Goal: Book appointment/travel/reservation

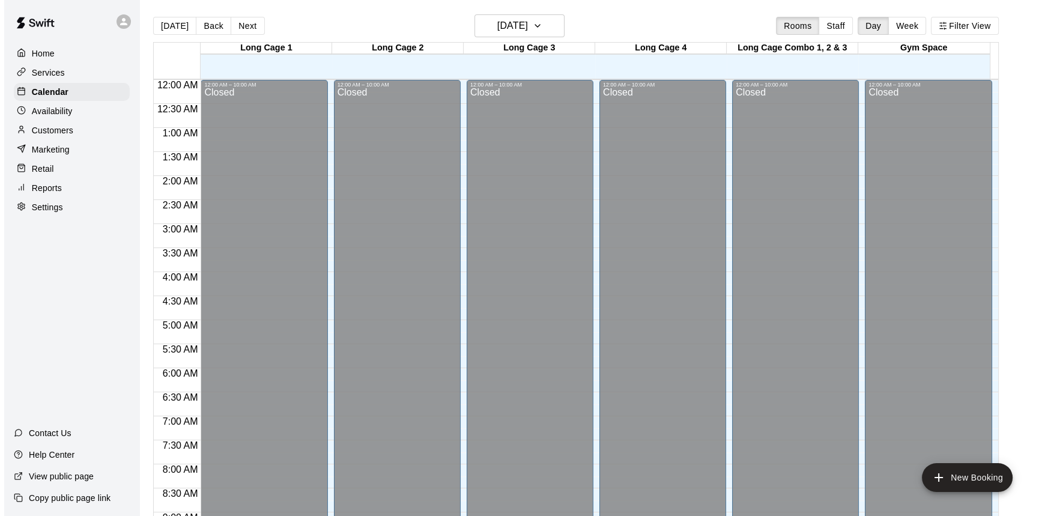
scroll to position [557, 0]
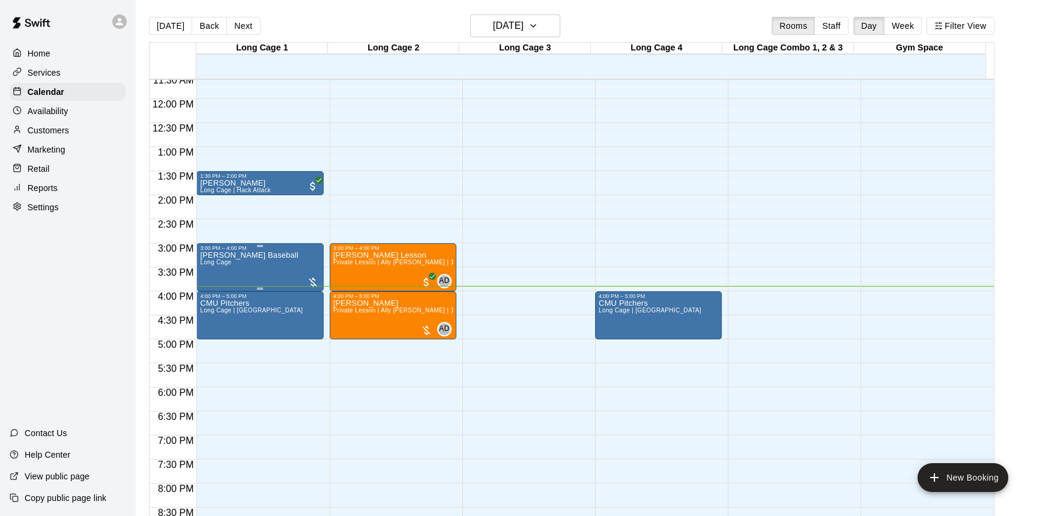
click at [255, 269] on div "[PERSON_NAME] Baseball Long Cage" at bounding box center [249, 509] width 98 height 516
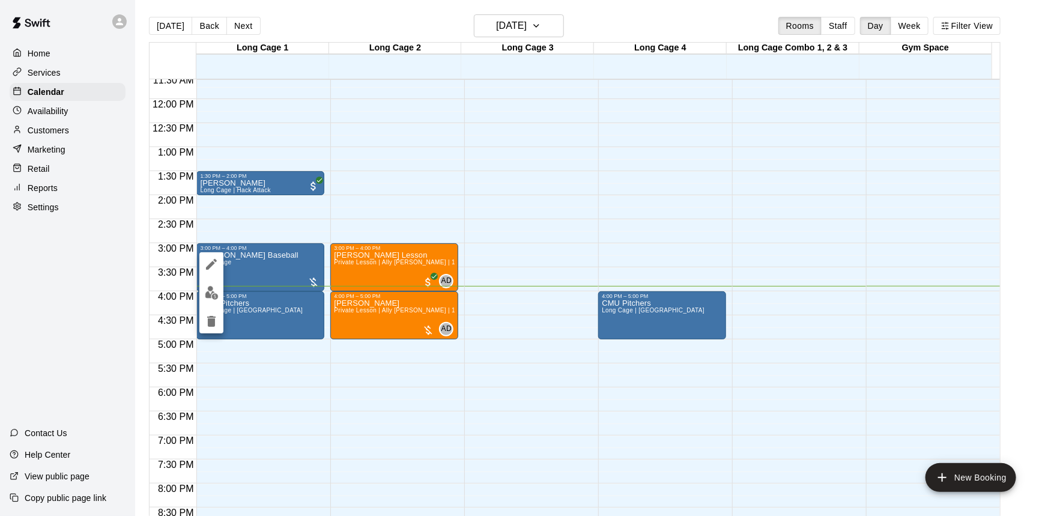
click at [216, 291] on img "edit" at bounding box center [212, 293] width 14 height 14
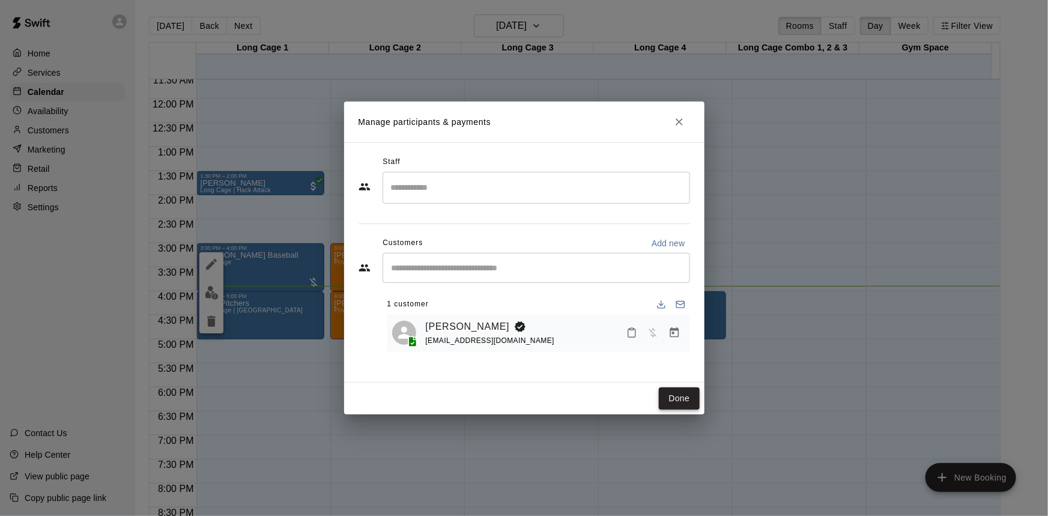
click at [683, 397] on button "Done" at bounding box center [679, 398] width 40 height 22
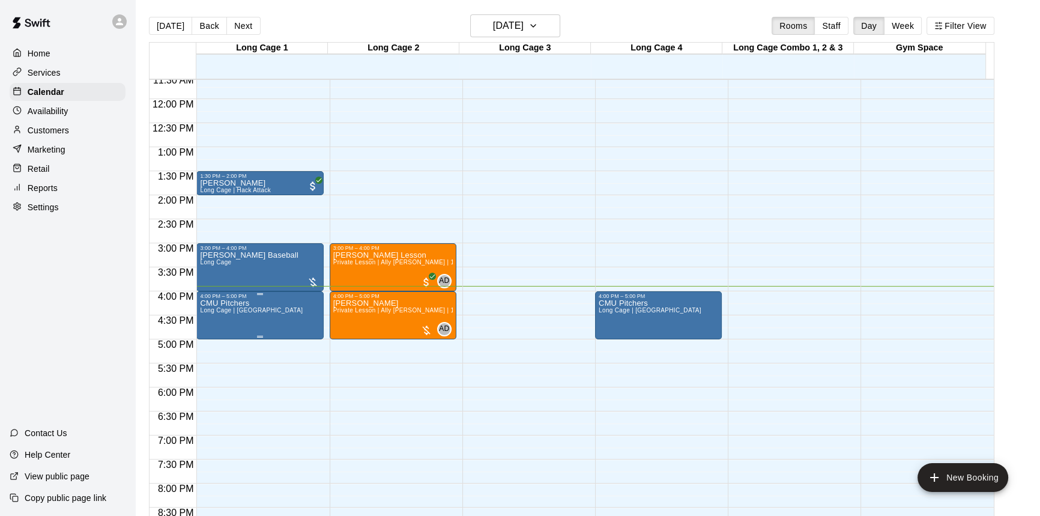
click at [259, 312] on span "Long Cage | [GEOGRAPHIC_DATA]" at bounding box center [251, 310] width 103 height 7
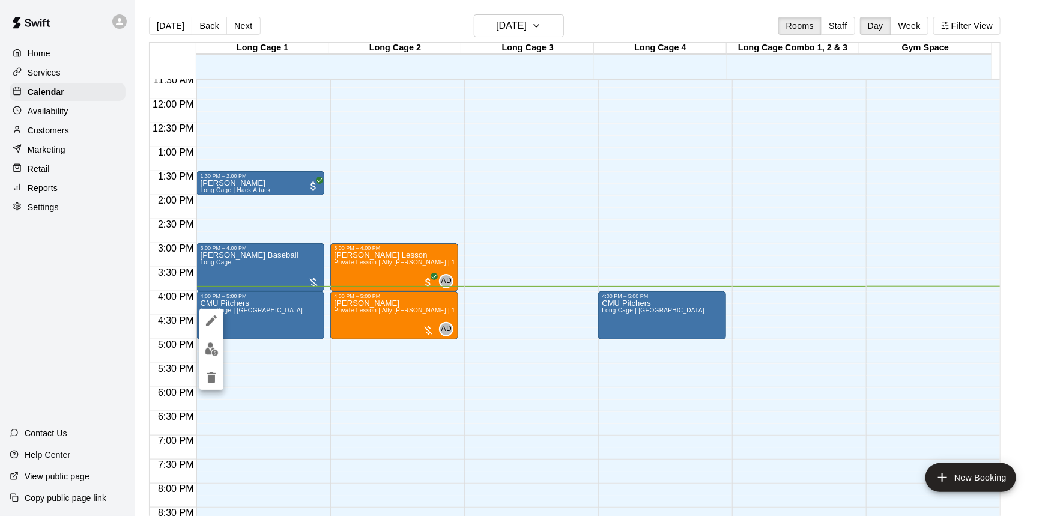
click at [266, 273] on div at bounding box center [524, 258] width 1048 height 516
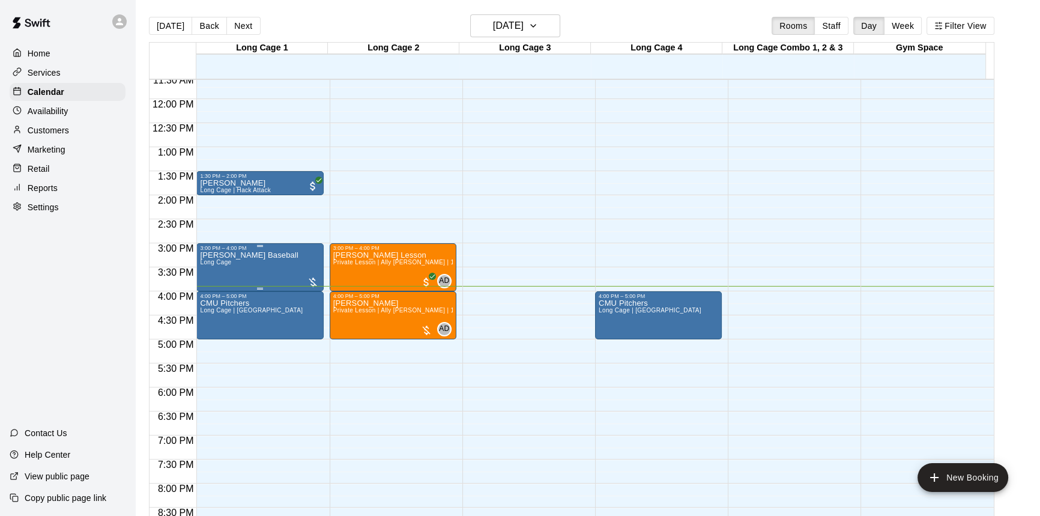
click at [292, 258] on div "[PERSON_NAME] Baseball Long Cage" at bounding box center [260, 509] width 120 height 516
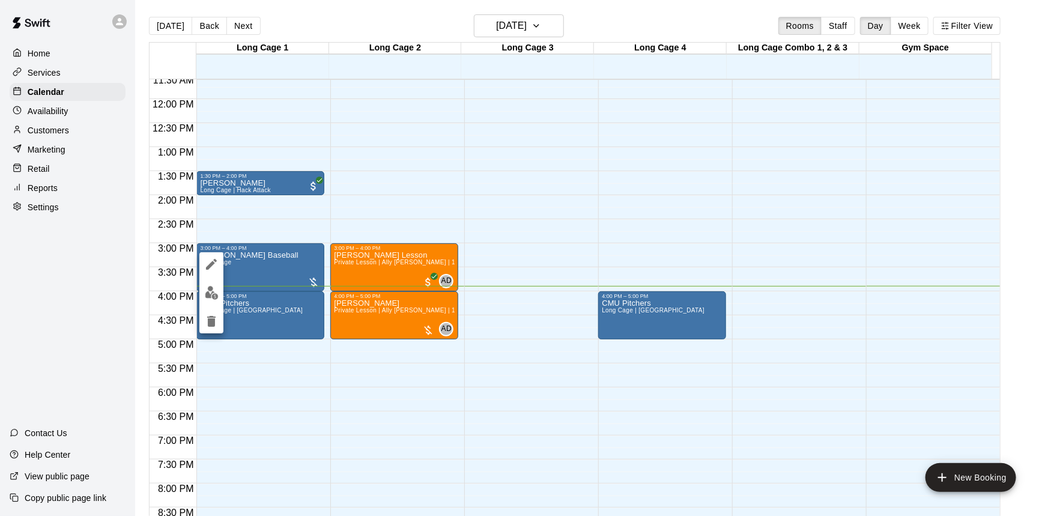
click at [198, 289] on div at bounding box center [524, 258] width 1048 height 516
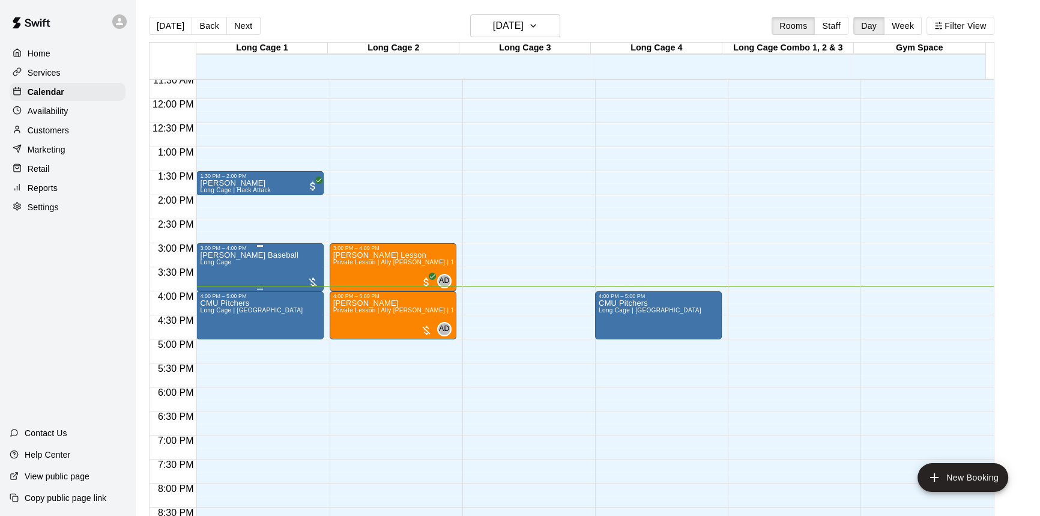
click at [233, 270] on div "[PERSON_NAME] Baseball Long Cage" at bounding box center [249, 509] width 98 height 516
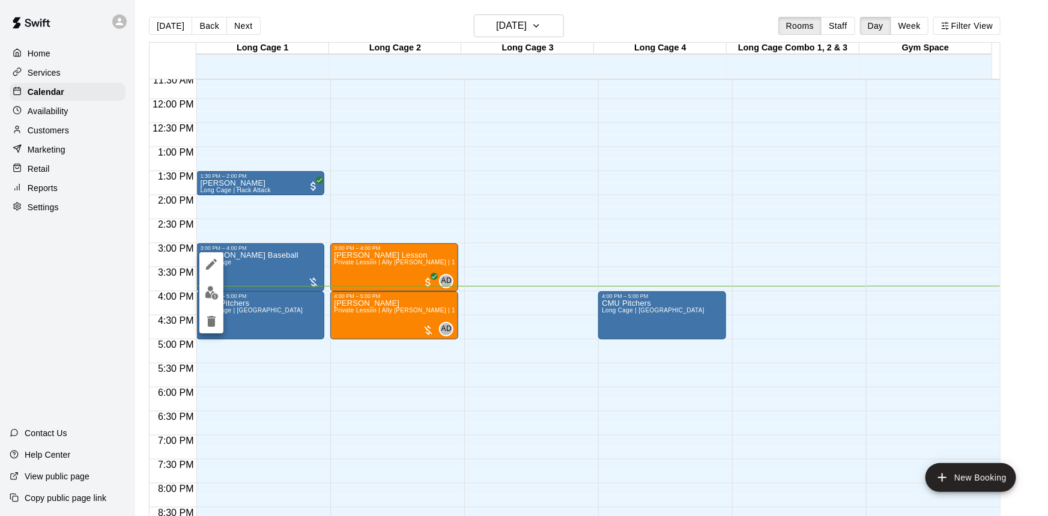
click at [216, 294] on img "edit" at bounding box center [212, 293] width 14 height 14
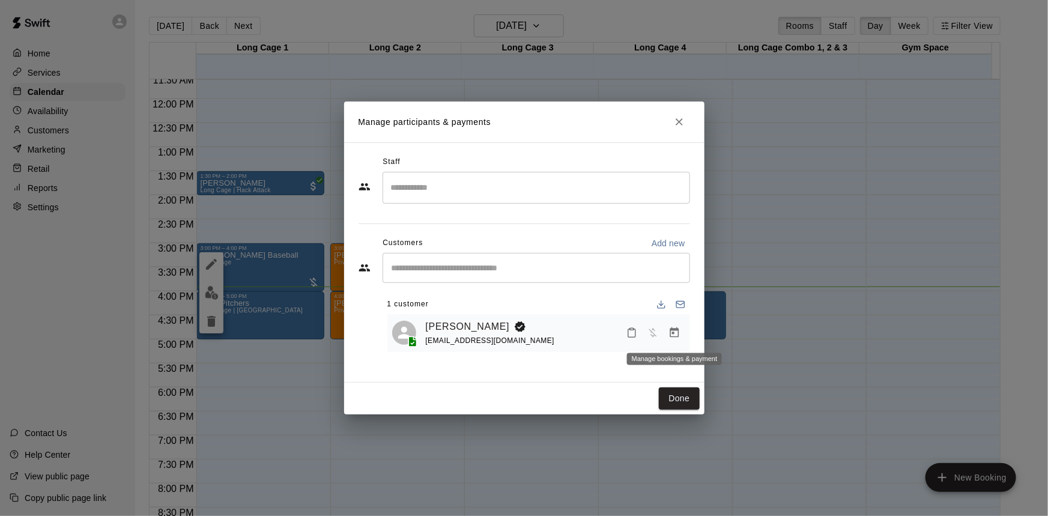
click at [674, 335] on icon "Manage bookings & payment" at bounding box center [674, 333] width 12 height 12
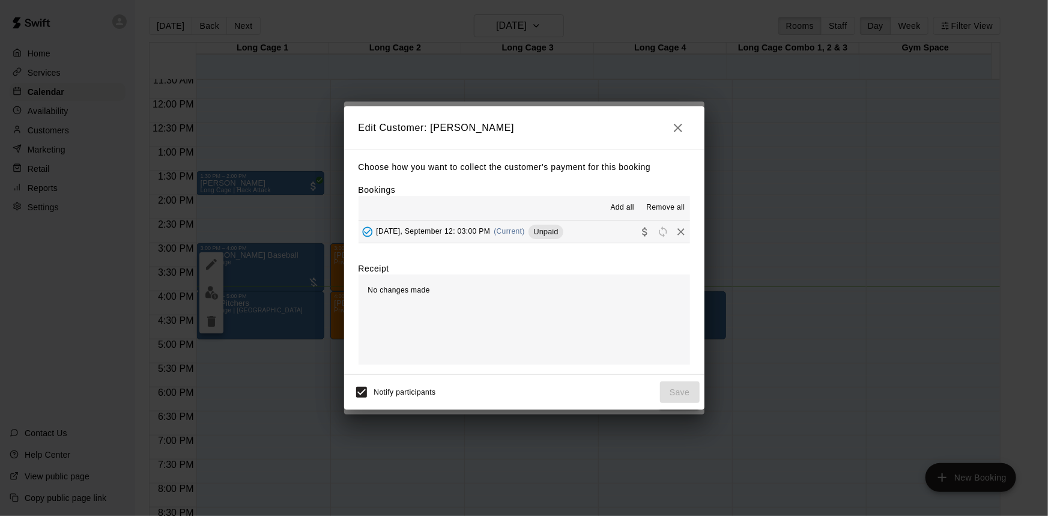
click at [444, 229] on span "[DATE], September 12: 03:00 PM" at bounding box center [434, 231] width 114 height 8
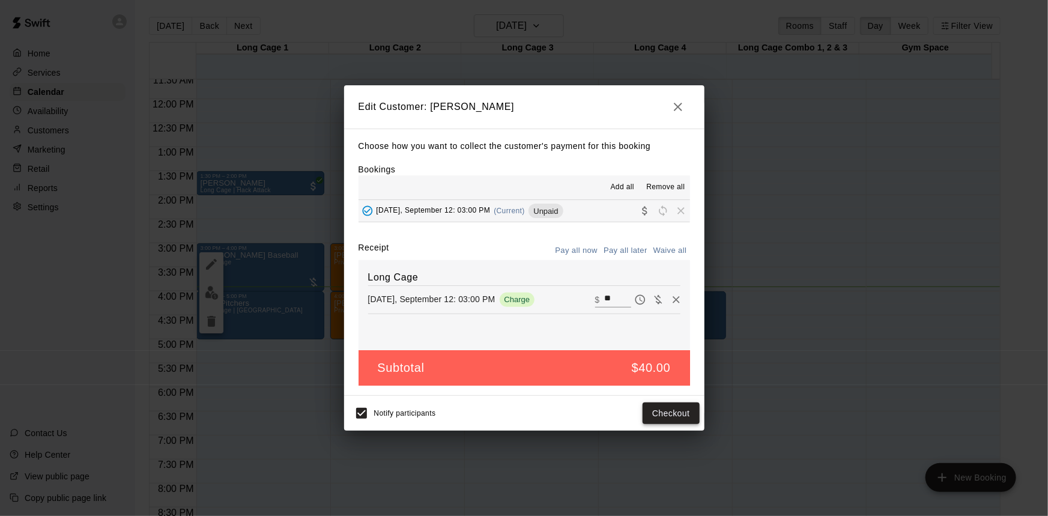
click at [670, 410] on button "Checkout" at bounding box center [671, 413] width 56 height 22
